Goal: Check status: Check status

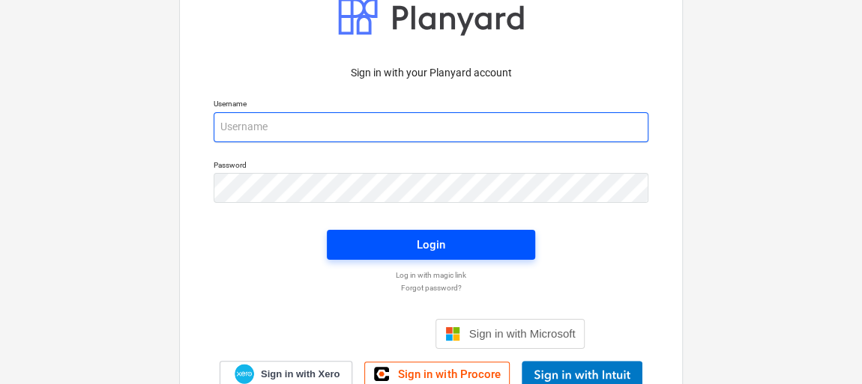
type input "[EMAIL_ADDRESS][DOMAIN_NAME]"
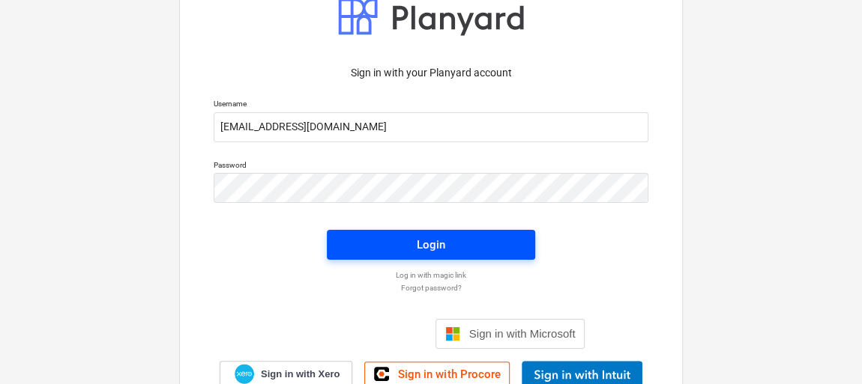
click at [422, 243] on div "Login" at bounding box center [431, 244] width 28 height 19
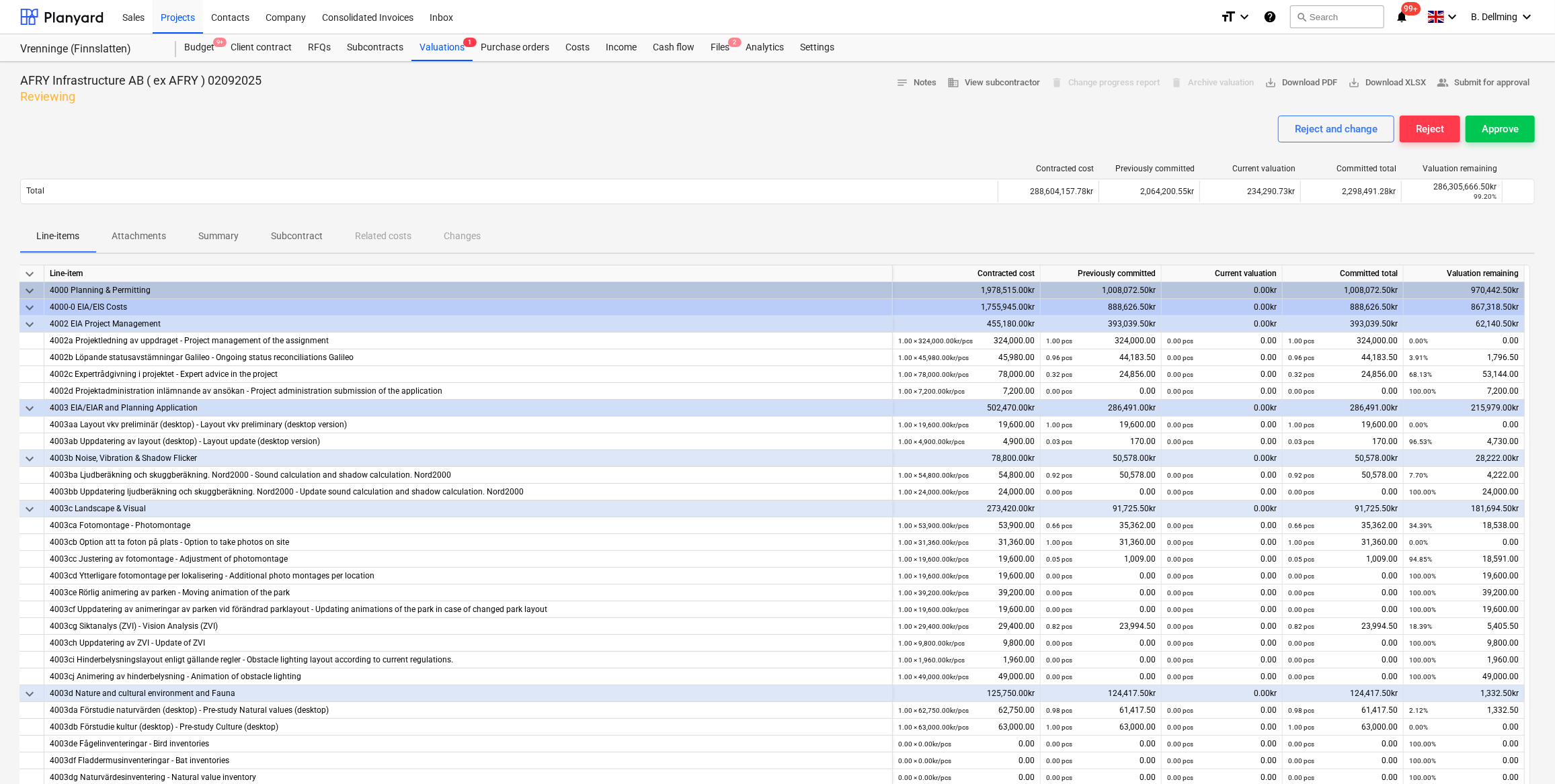
click at [776, 118] on div "Reject and change Reject Approve" at bounding box center [777, 135] width 1515 height 38
click at [28, 323] on span "keyboard_arrow_down" at bounding box center [30, 325] width 16 height 16
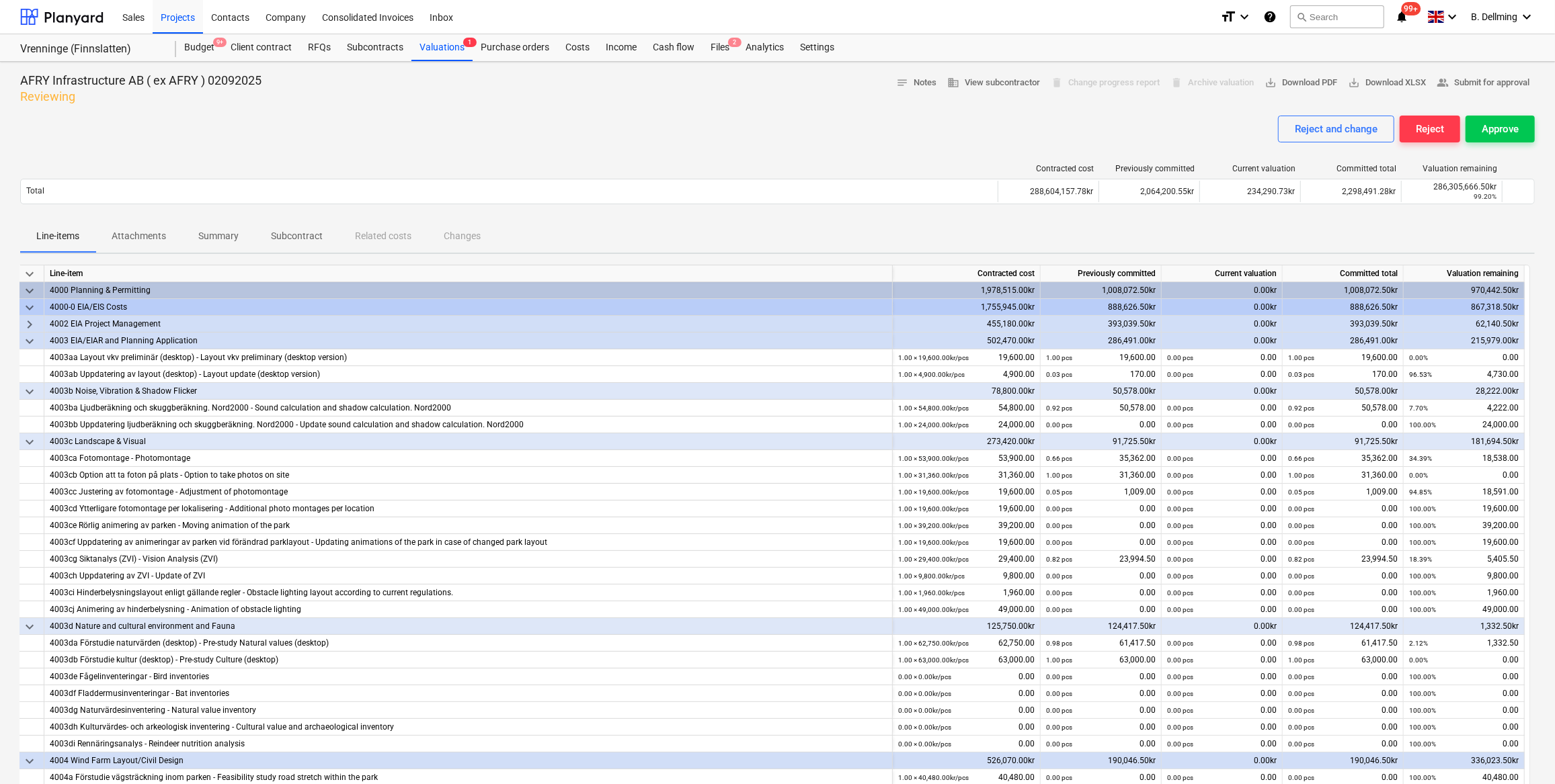
click at [29, 340] on span "keyboard_arrow_down" at bounding box center [30, 342] width 16 height 16
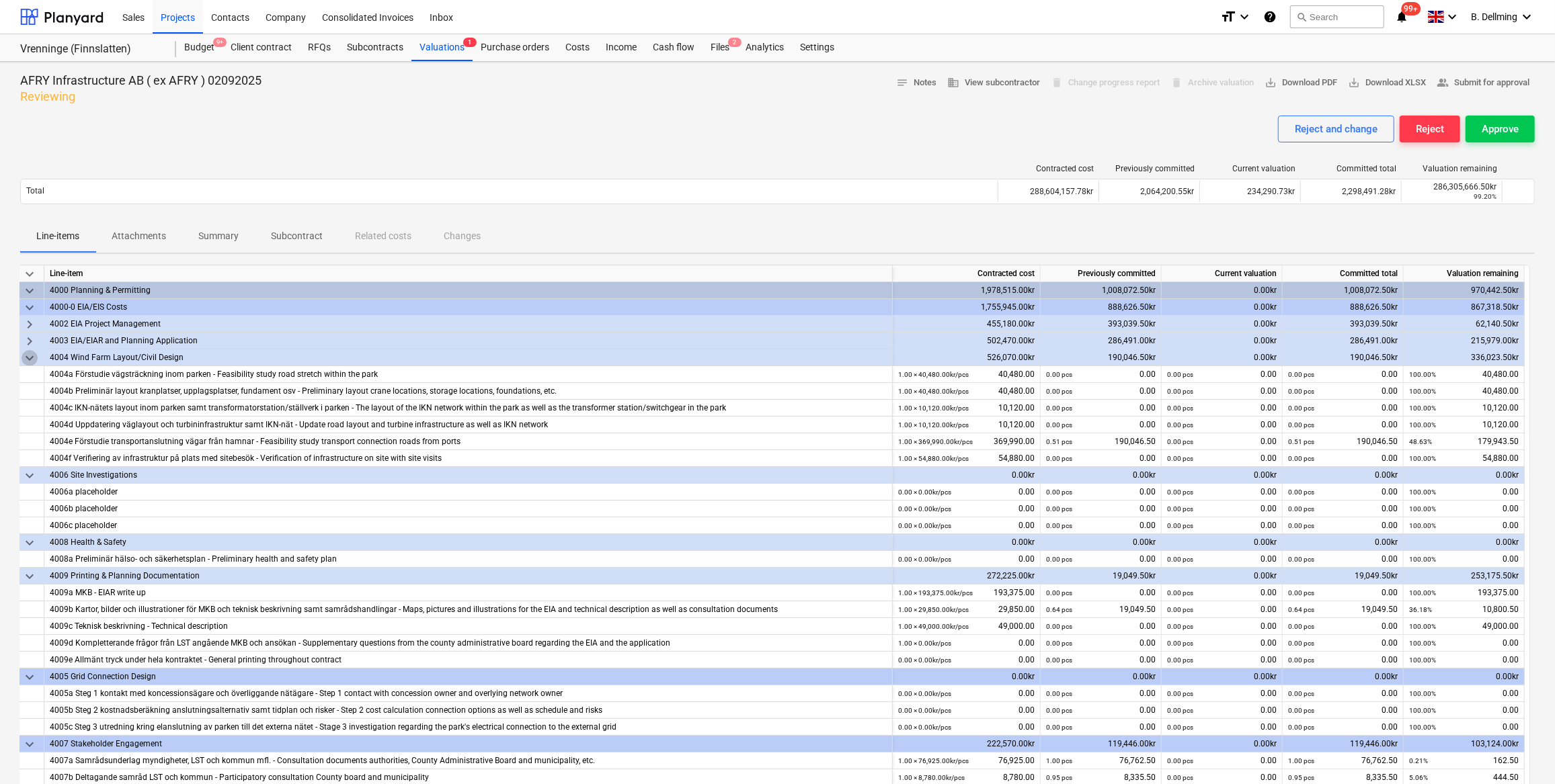
click at [31, 344] on span "keyboard_arrow_down" at bounding box center [30, 358] width 16 height 16
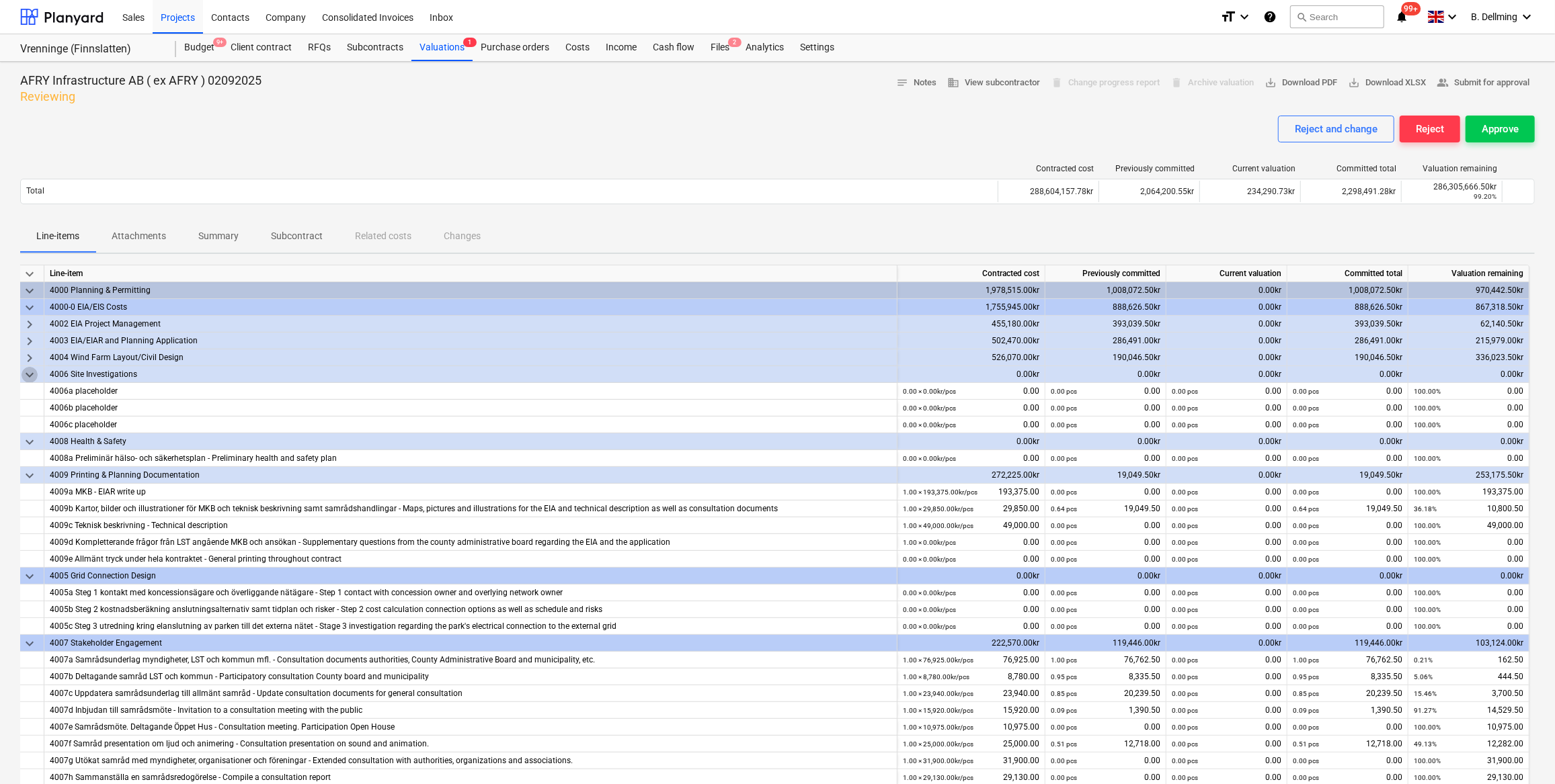
click at [31, 344] on span "keyboard_arrow_down" at bounding box center [30, 375] width 16 height 16
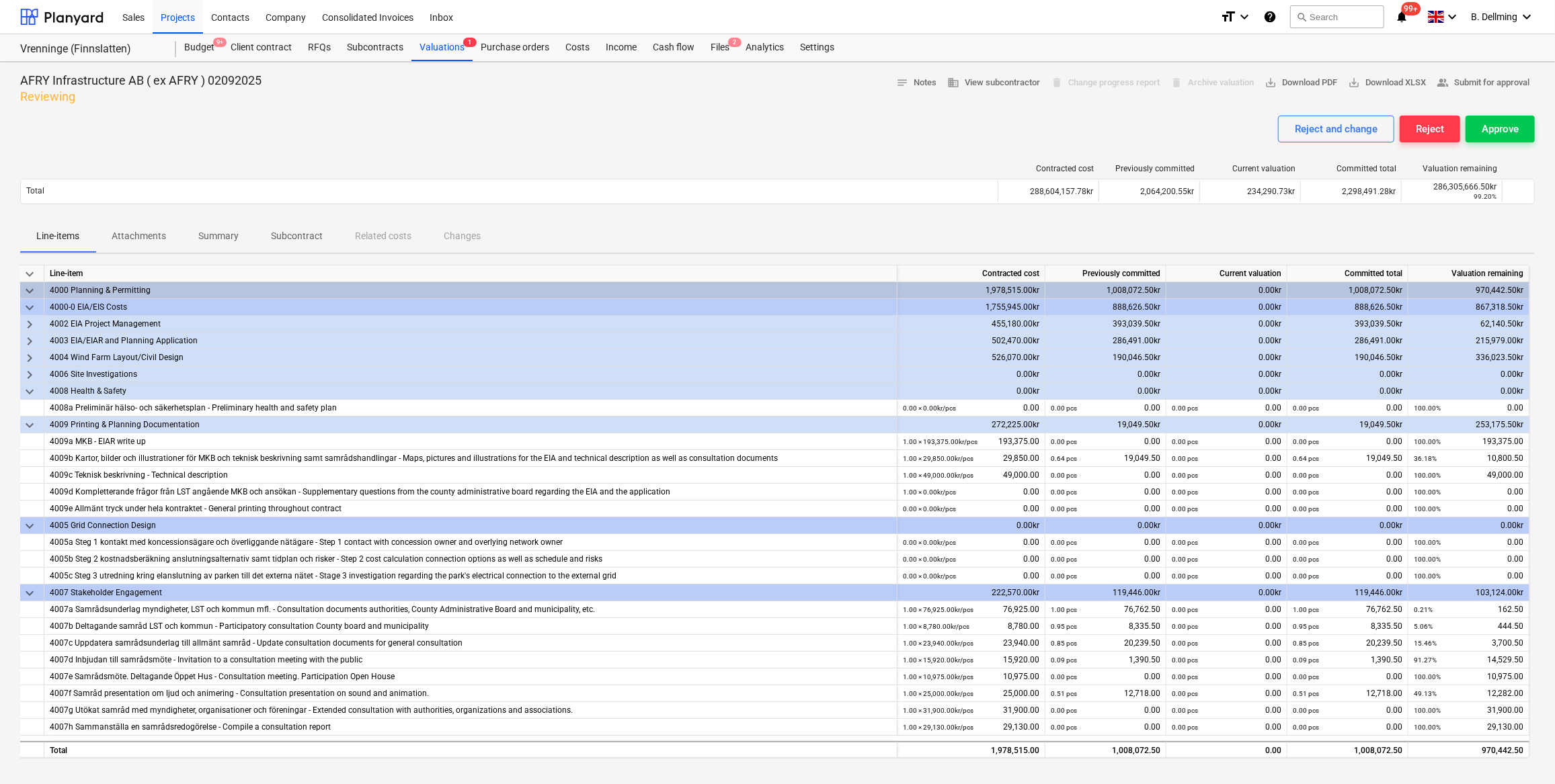
click at [31, 344] on span "keyboard_arrow_down" at bounding box center [30, 392] width 16 height 16
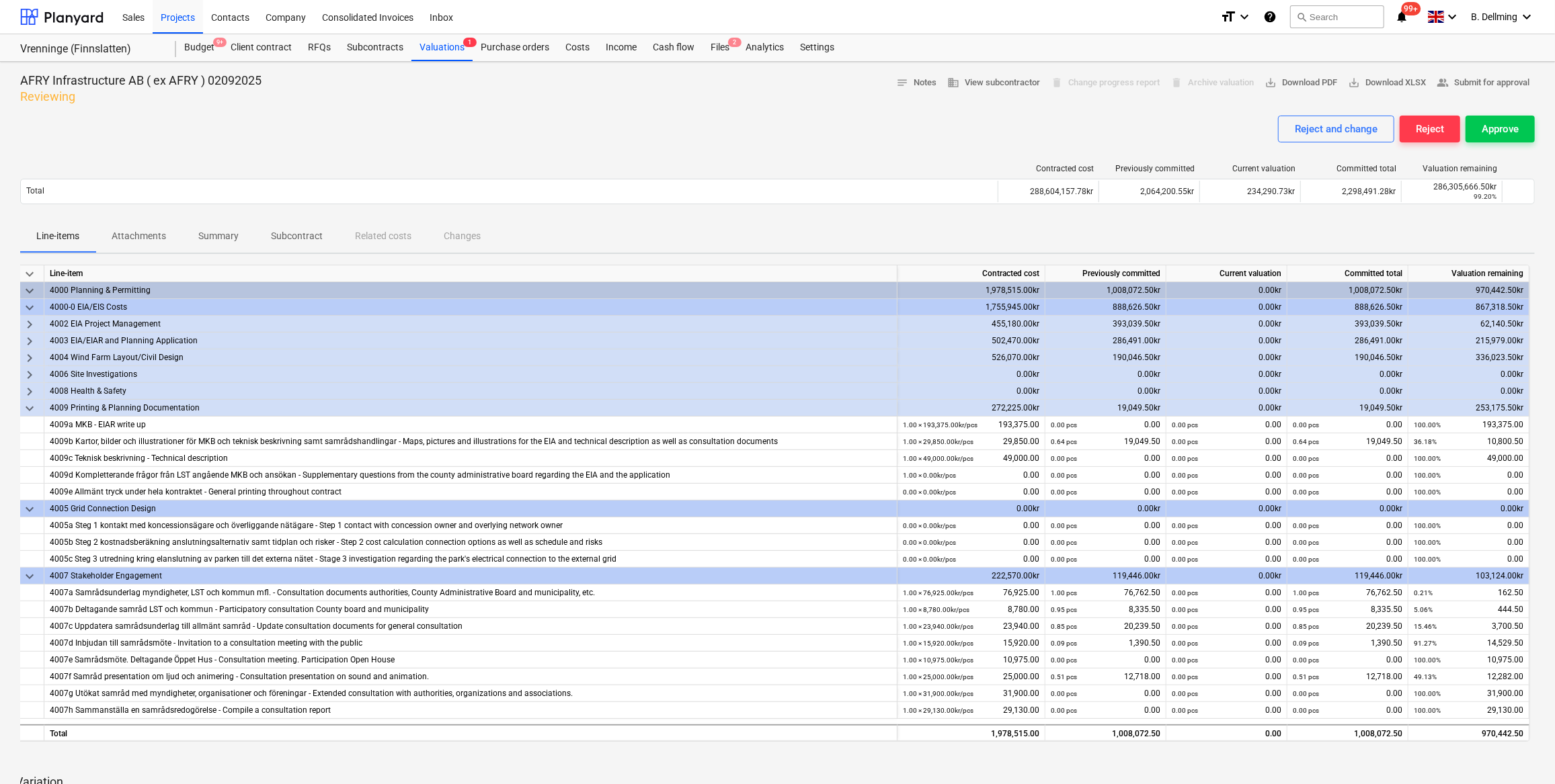
click at [30, 344] on span "keyboard_arrow_down" at bounding box center [30, 409] width 16 height 16
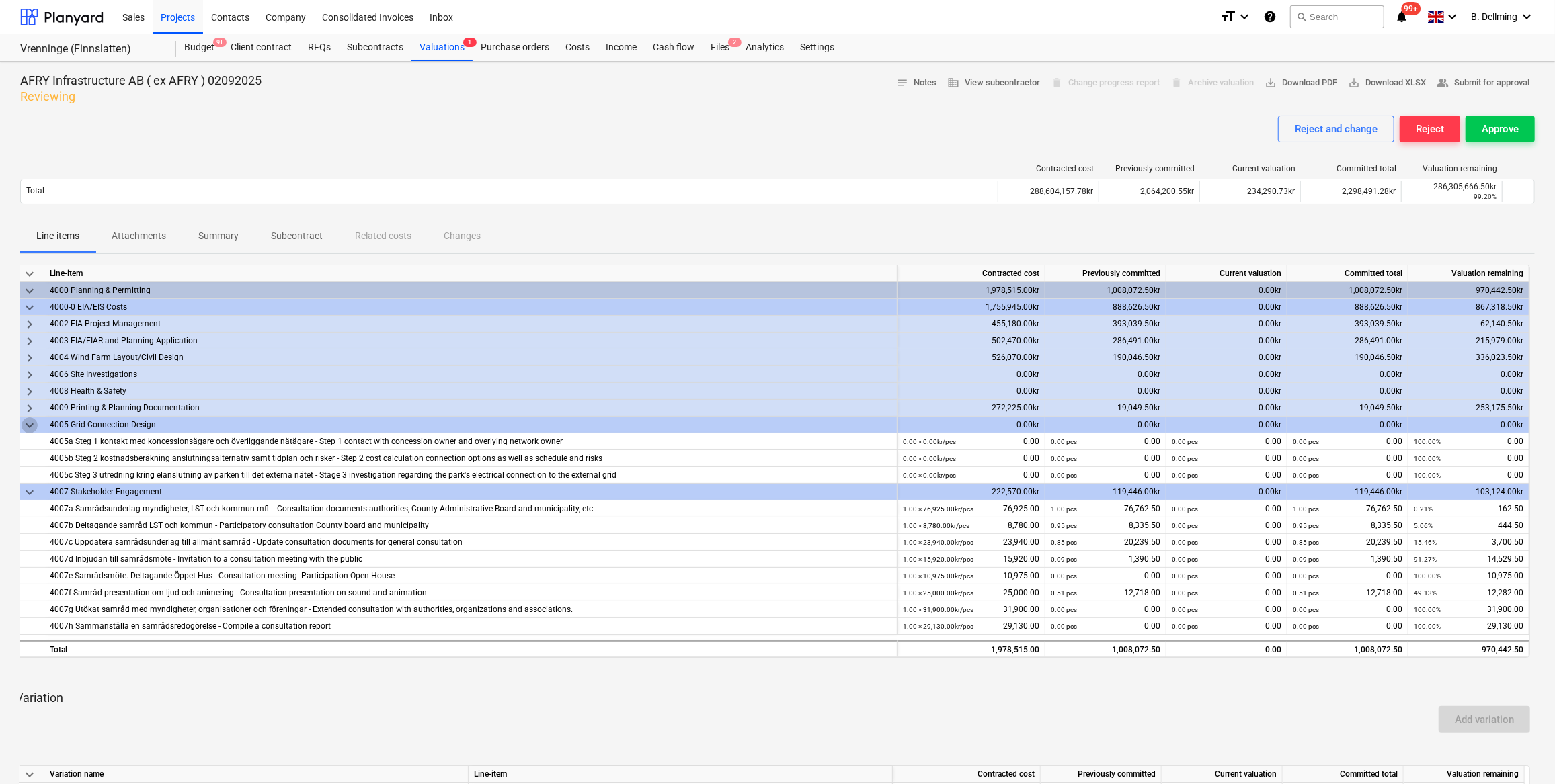
click at [30, 344] on span "keyboard_arrow_down" at bounding box center [30, 425] width 16 height 16
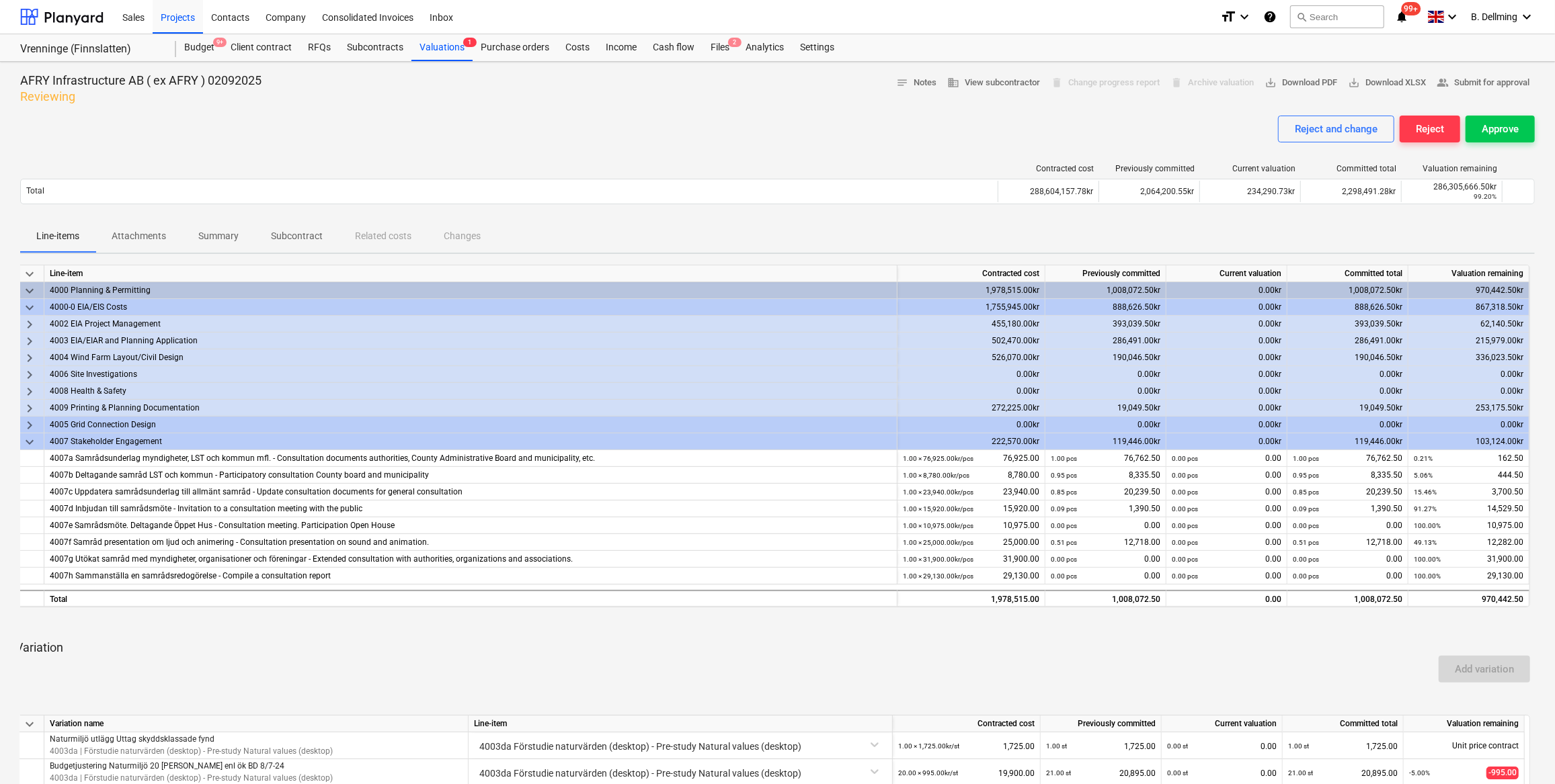
click at [31, 344] on span "keyboard_arrow_down" at bounding box center [30, 442] width 16 height 16
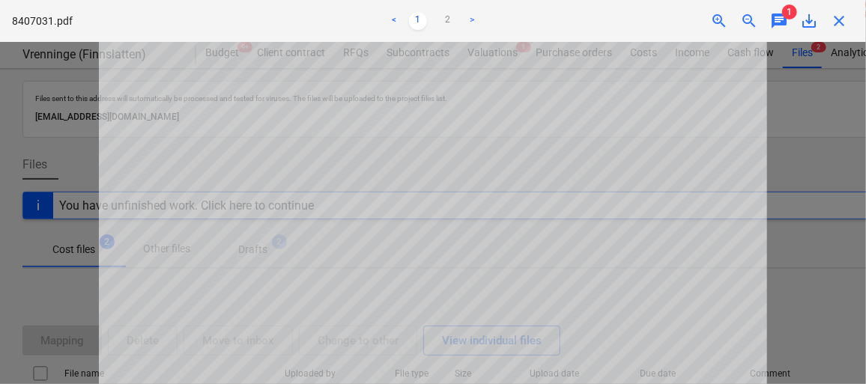
scroll to position [607, 0]
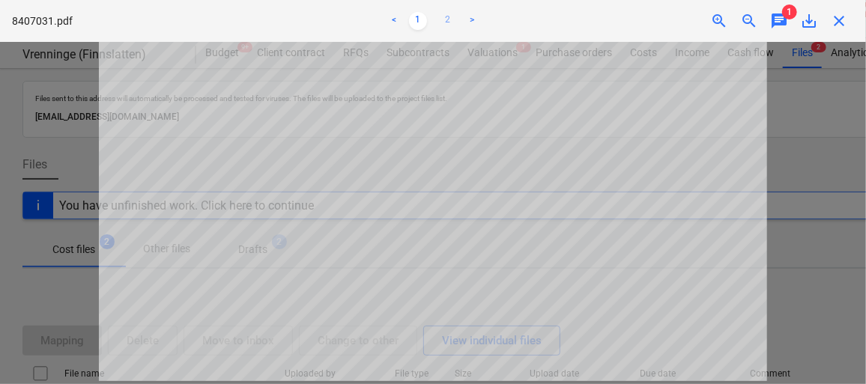
click at [451, 21] on link "2" at bounding box center [448, 21] width 18 height 18
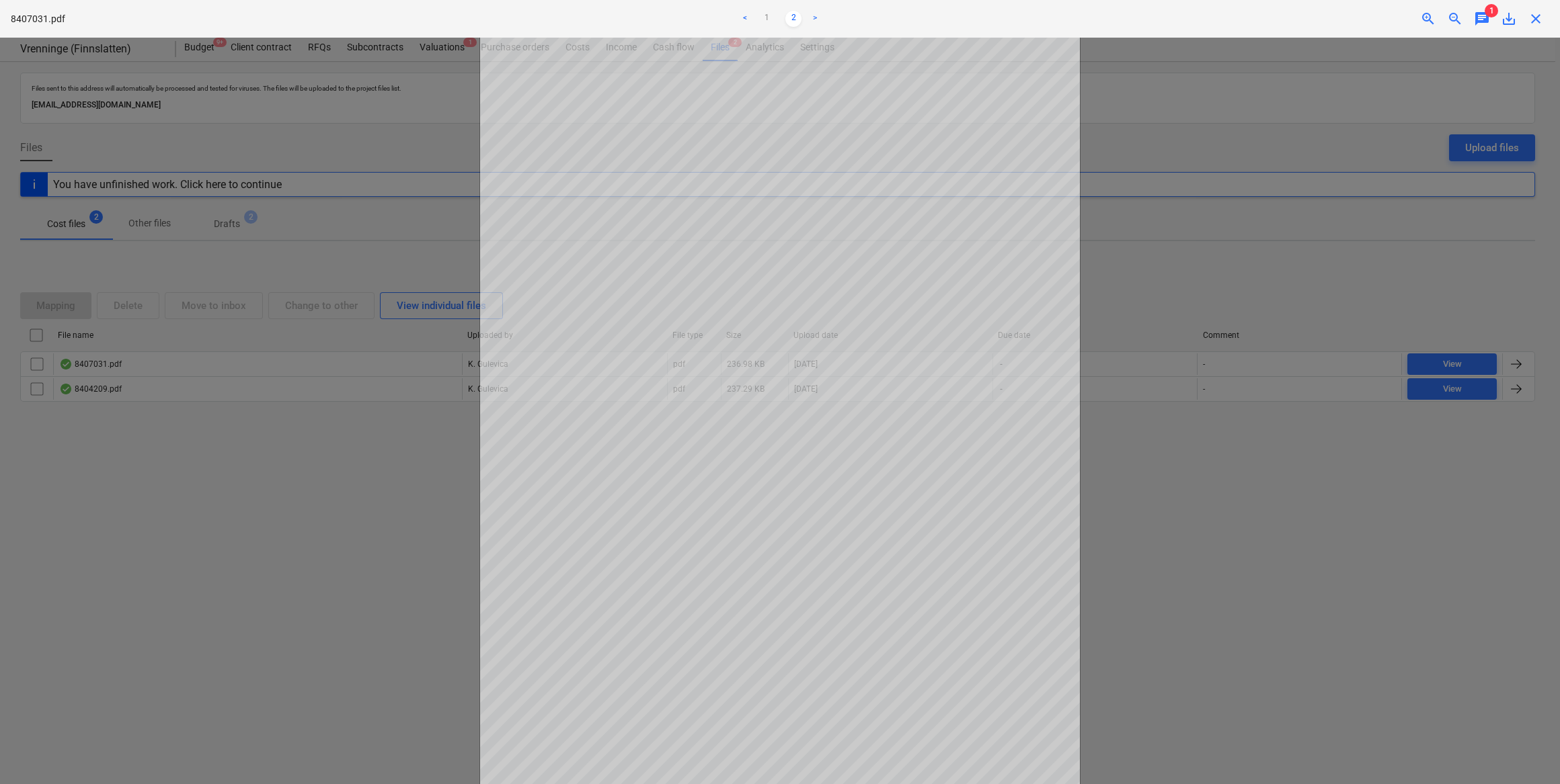
scroll to position [104, 0]
click at [773, 344] on div at bounding box center [780, 411] width 1560 height 746
click at [767, 15] on link "1" at bounding box center [767, 19] width 16 height 16
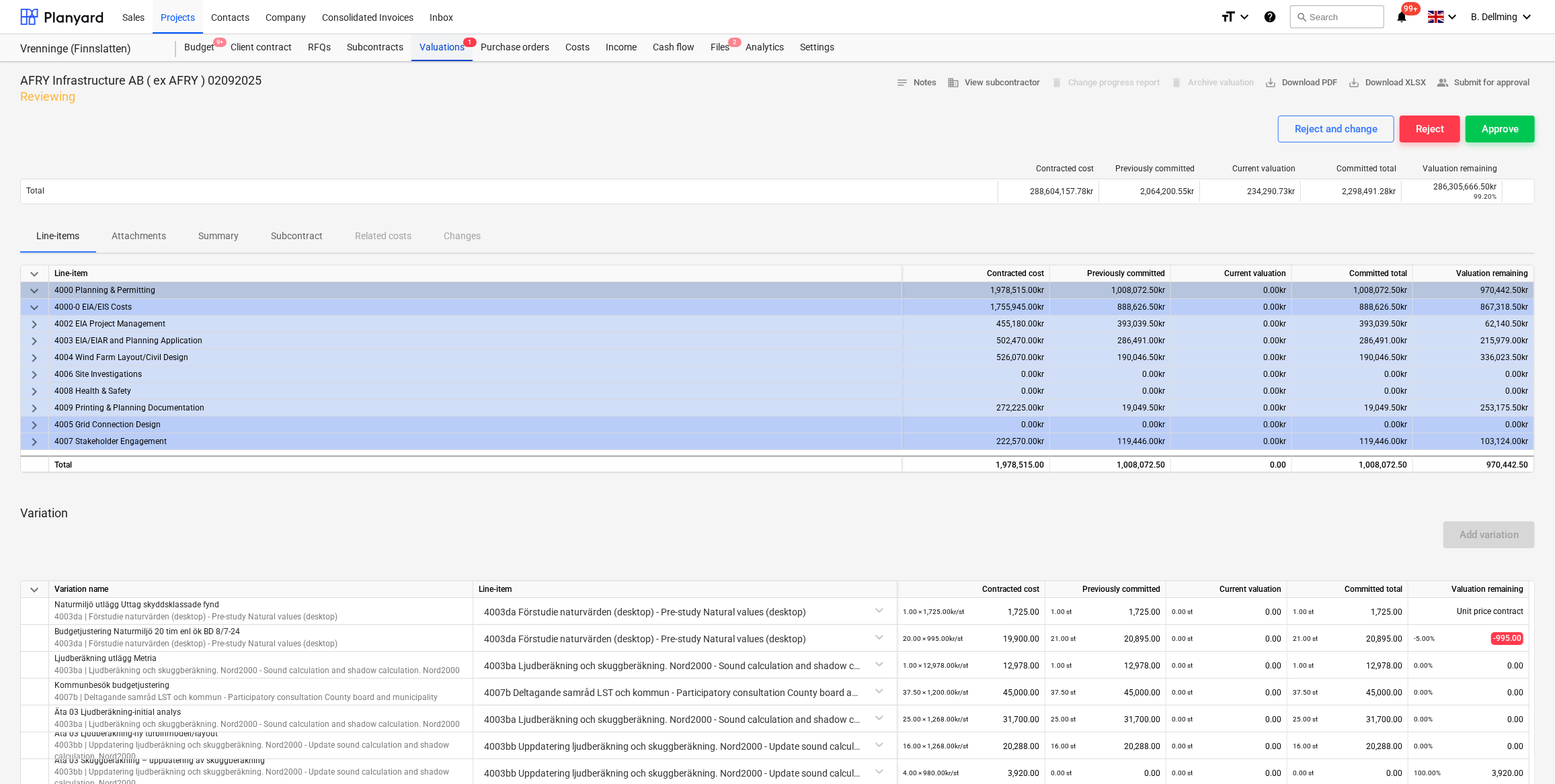
click at [435, 50] on div "Valuations 1" at bounding box center [442, 48] width 61 height 27
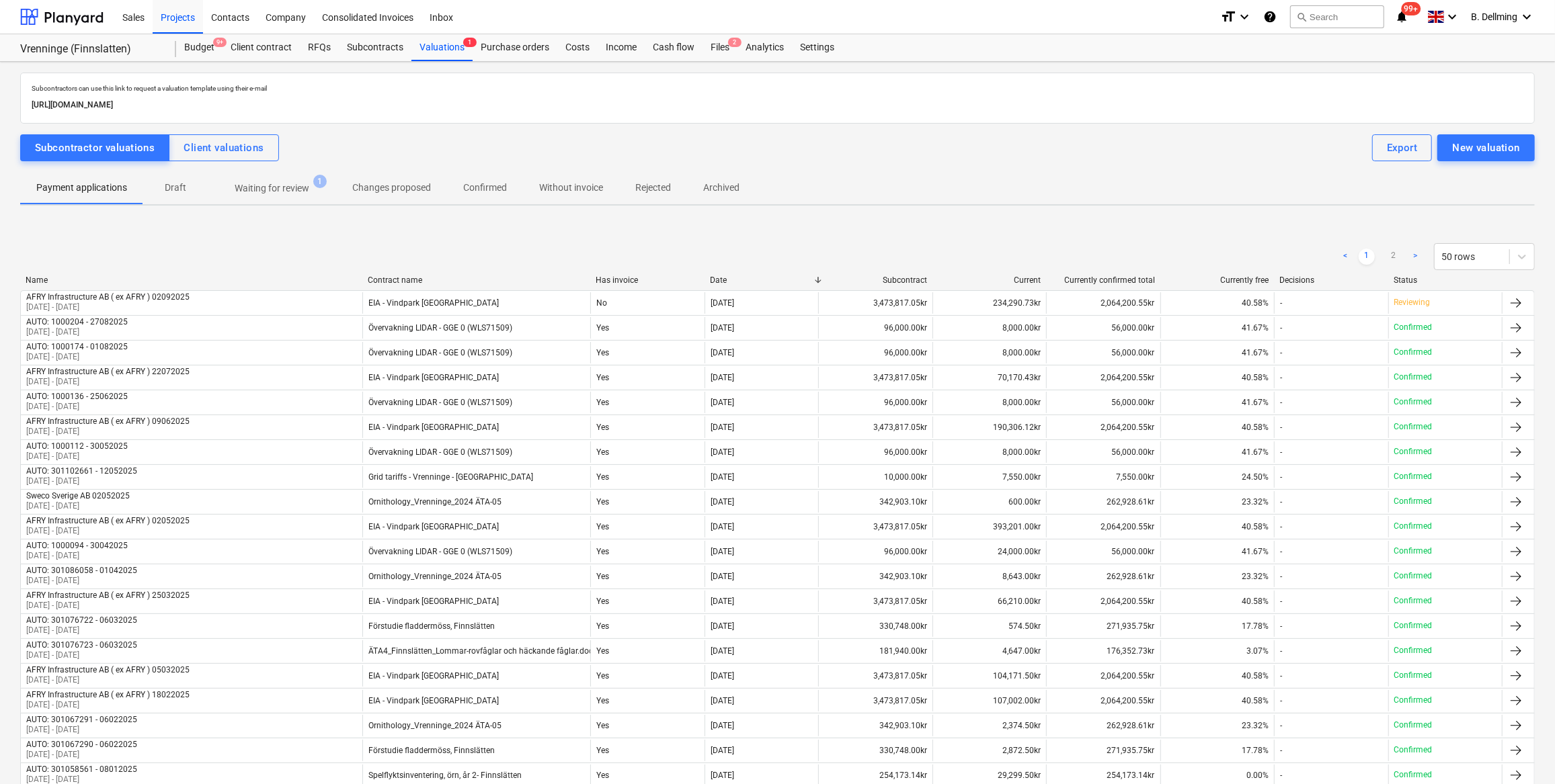
click at [270, 184] on p "Waiting for review" at bounding box center [272, 188] width 74 height 14
